Goal: Task Accomplishment & Management: Use online tool/utility

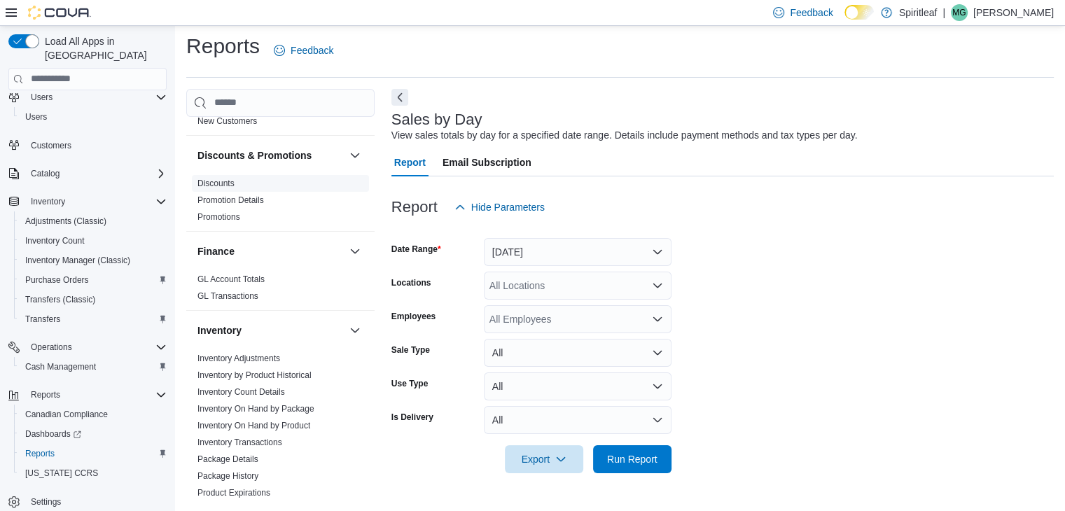
scroll to position [280, 0]
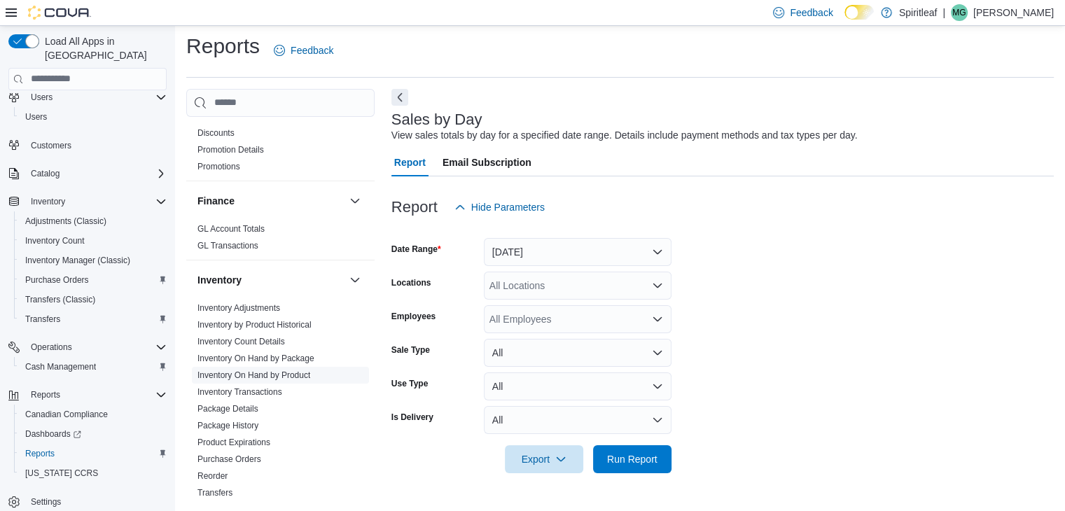
click at [282, 375] on link "Inventory On Hand by Product" at bounding box center [253, 375] width 113 height 10
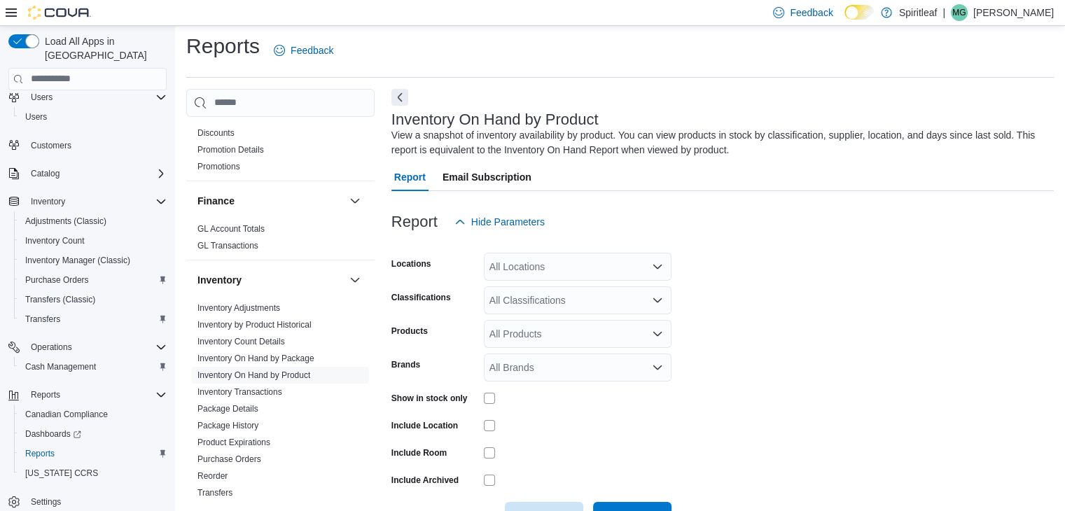
scroll to position [47, 0]
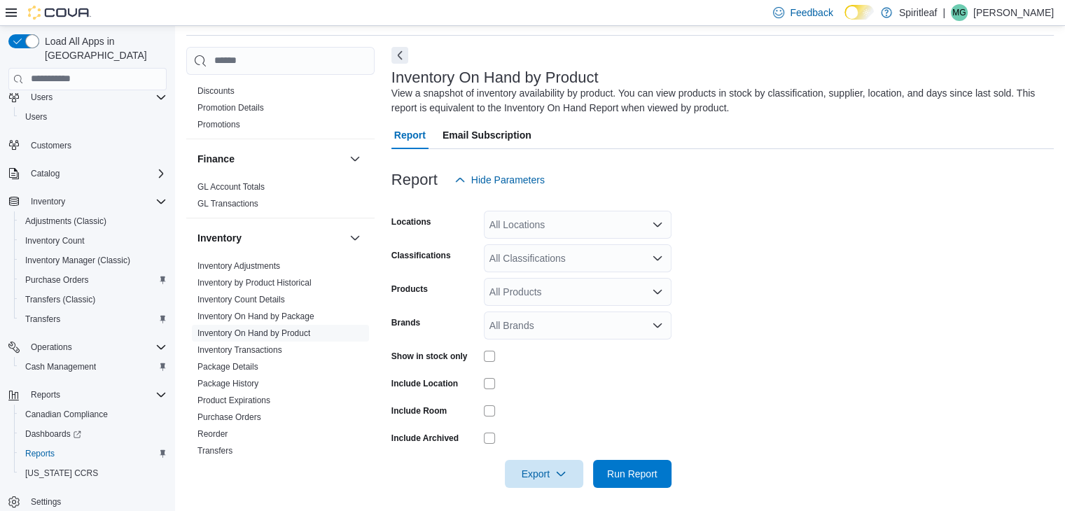
click at [580, 223] on div "All Locations" at bounding box center [578, 225] width 188 height 28
type input "***"
click at [594, 244] on span "588 - [GEOGRAPHIC_DATA][PERSON_NAME] ([GEOGRAPHIC_DATA])" at bounding box center [694, 248] width 319 height 14
click at [614, 257] on div "All Classifications" at bounding box center [578, 258] width 188 height 28
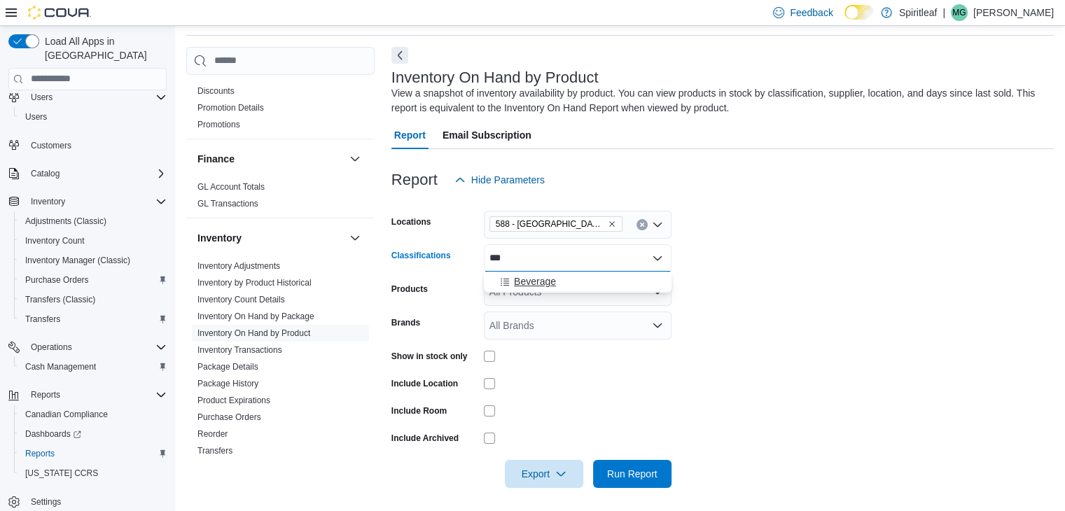
type input "***"
click at [542, 278] on span "Beverage" at bounding box center [535, 282] width 42 height 14
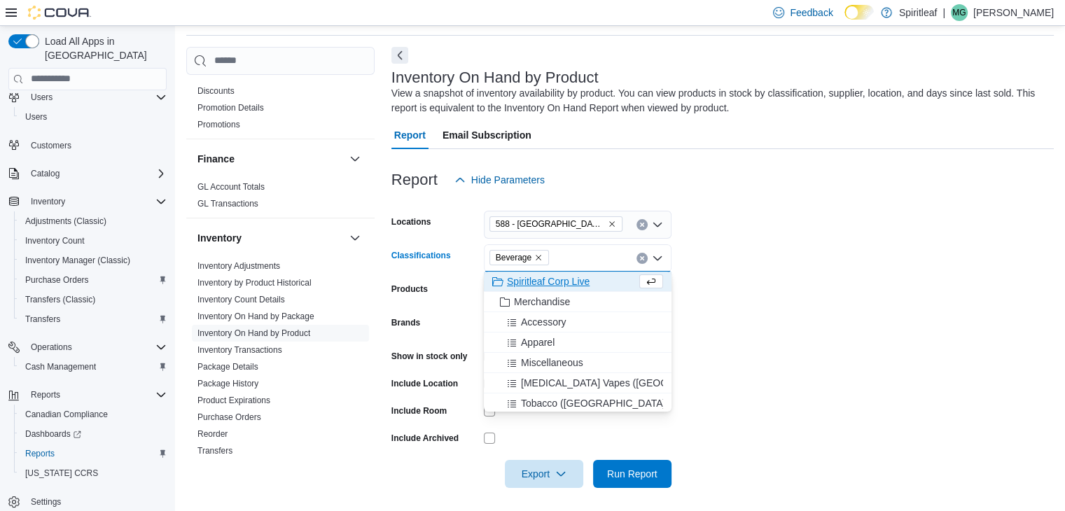
click at [817, 275] on form "Locations 588 - [GEOGRAPHIC_DATA][PERSON_NAME] ([GEOGRAPHIC_DATA]) Classificati…" at bounding box center [722, 341] width 662 height 294
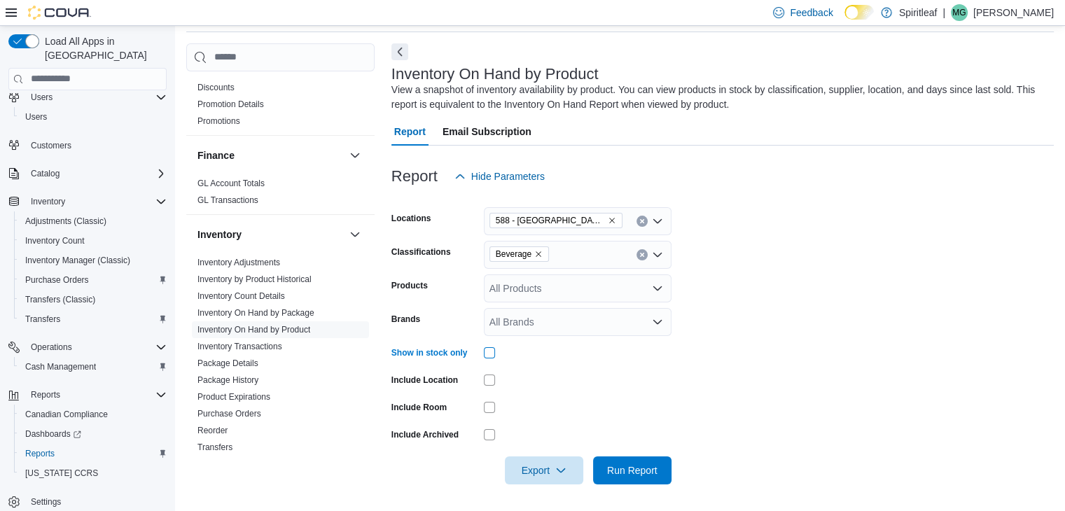
scroll to position [51, 0]
click at [630, 474] on span "Run Report" at bounding box center [632, 469] width 50 height 14
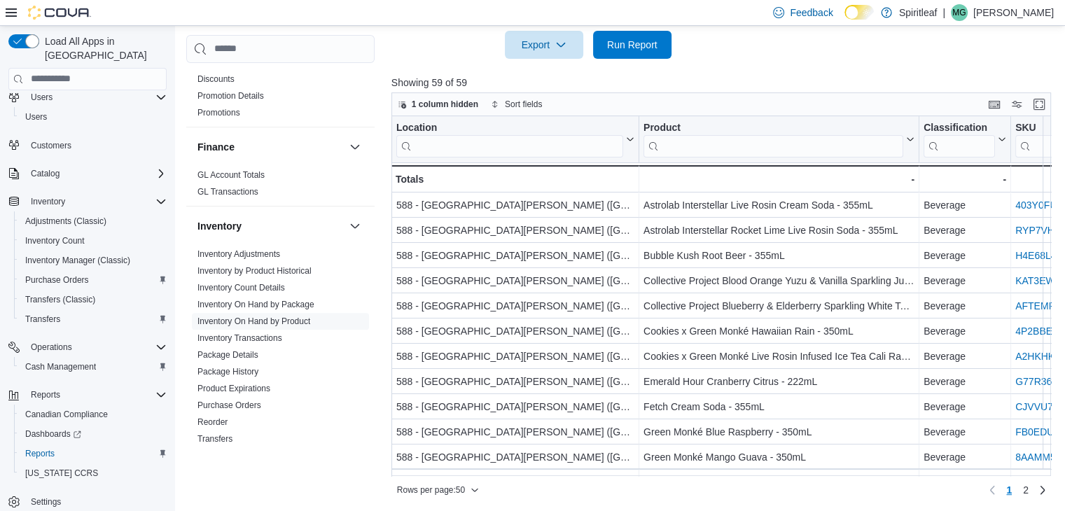
scroll to position [477, 0]
click at [537, 39] on span "Export" at bounding box center [544, 43] width 62 height 28
click at [539, 69] on span "Export to Excel" at bounding box center [546, 71] width 63 height 11
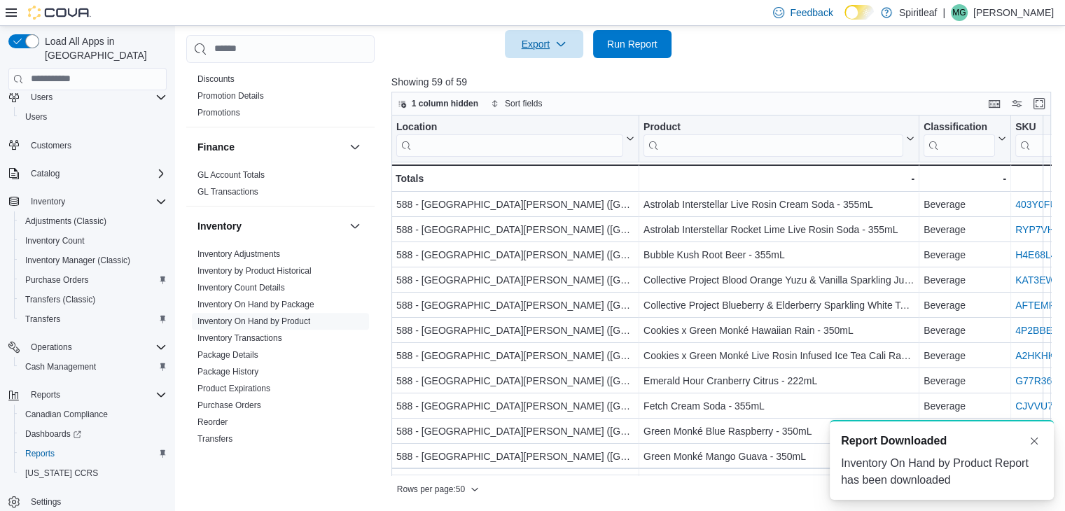
scroll to position [0, 0]
